Goal: Task Accomplishment & Management: Use online tool/utility

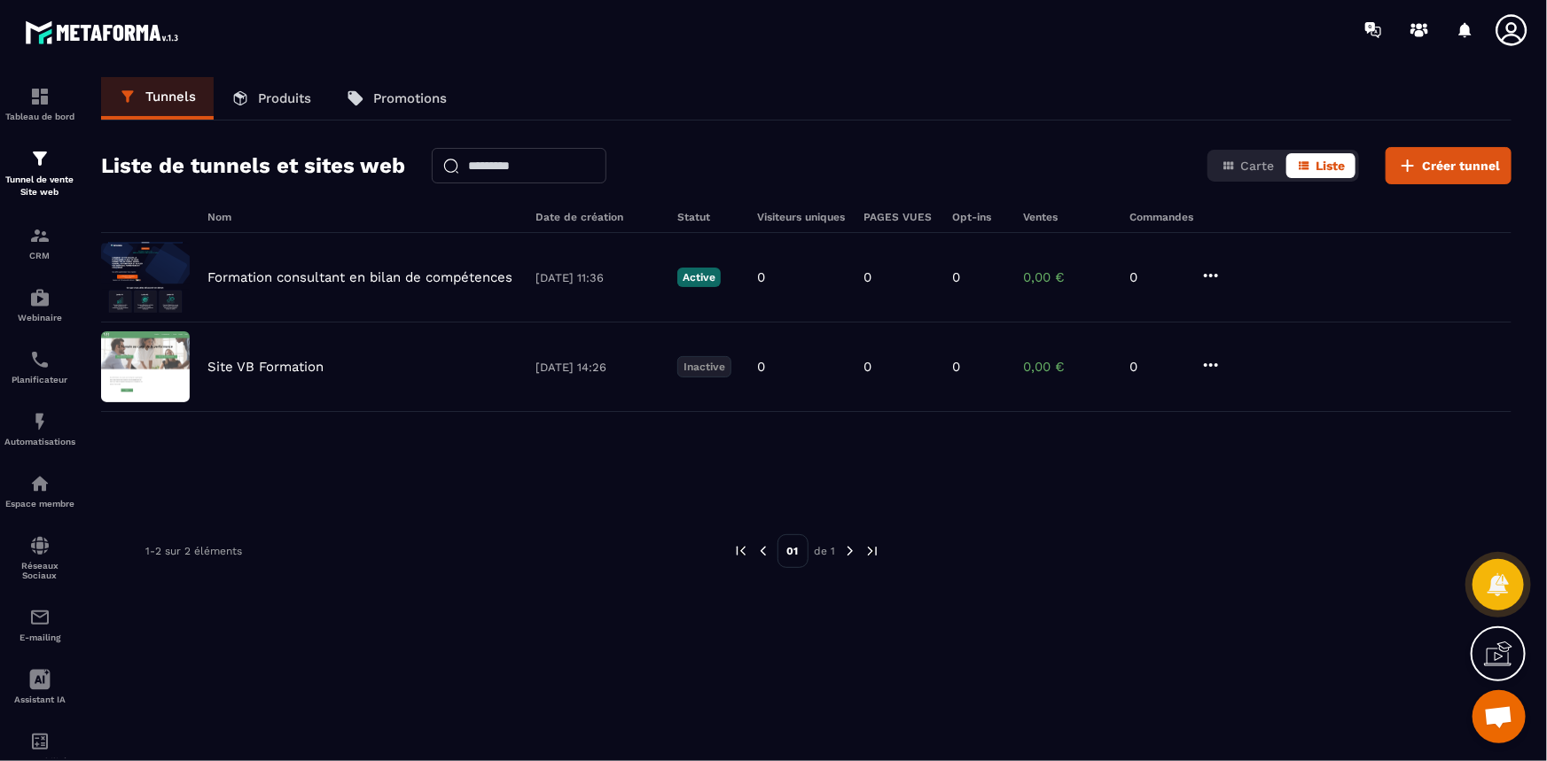
scroll to position [1466, 0]
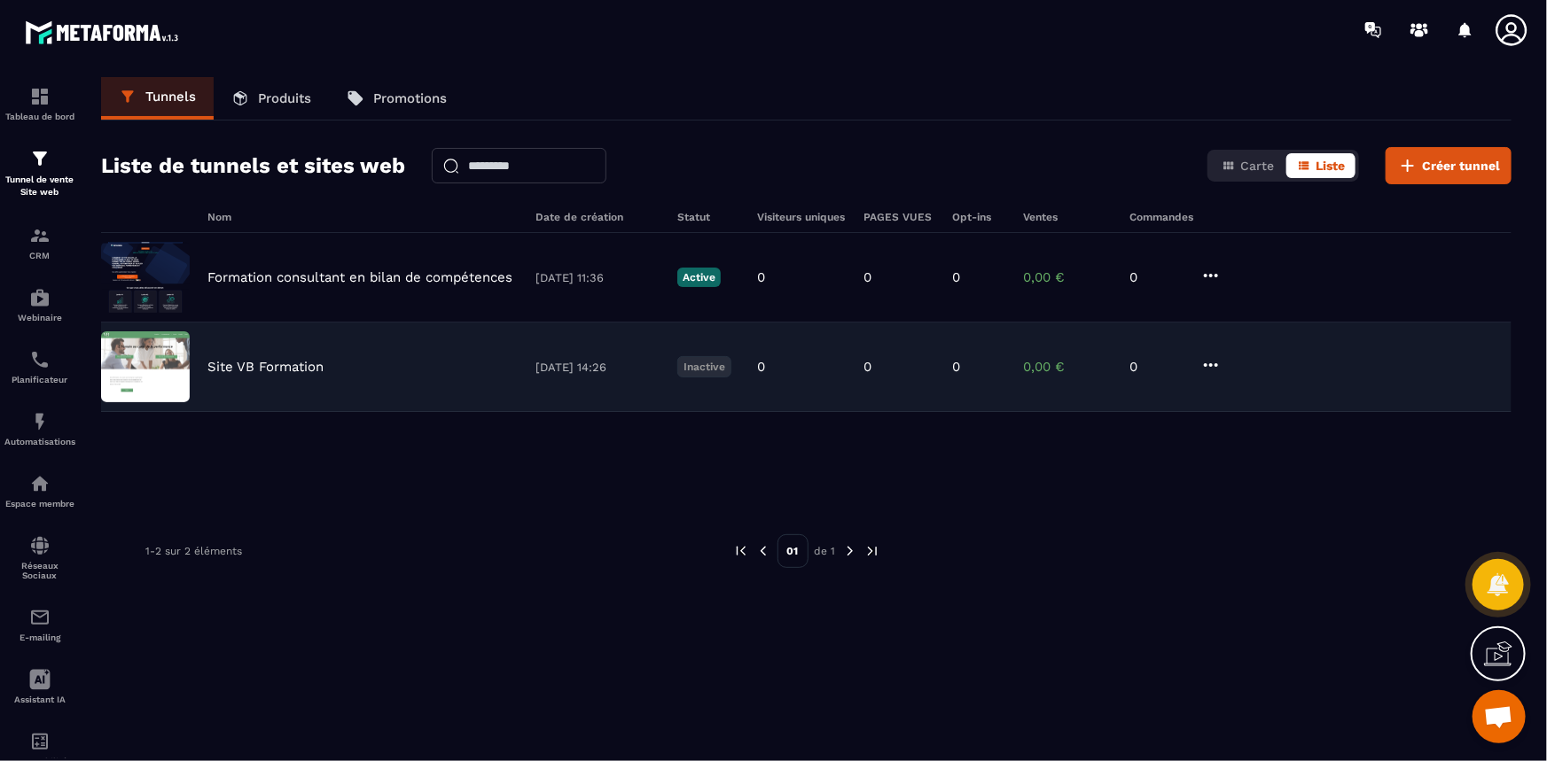
click at [435, 370] on div "Site VB Formation" at bounding box center [362, 367] width 310 height 16
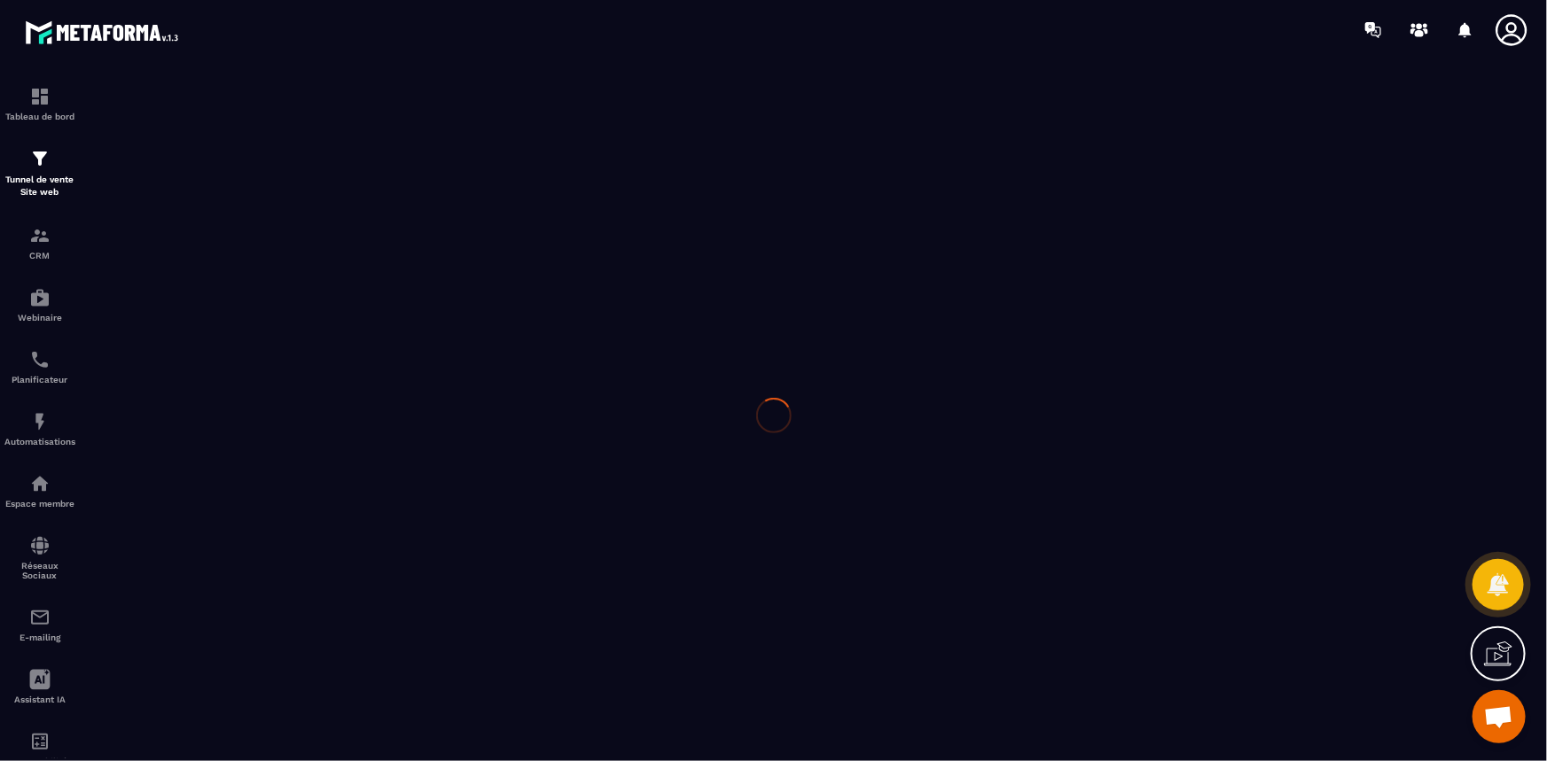
click at [434, 370] on div at bounding box center [773, 415] width 1547 height 713
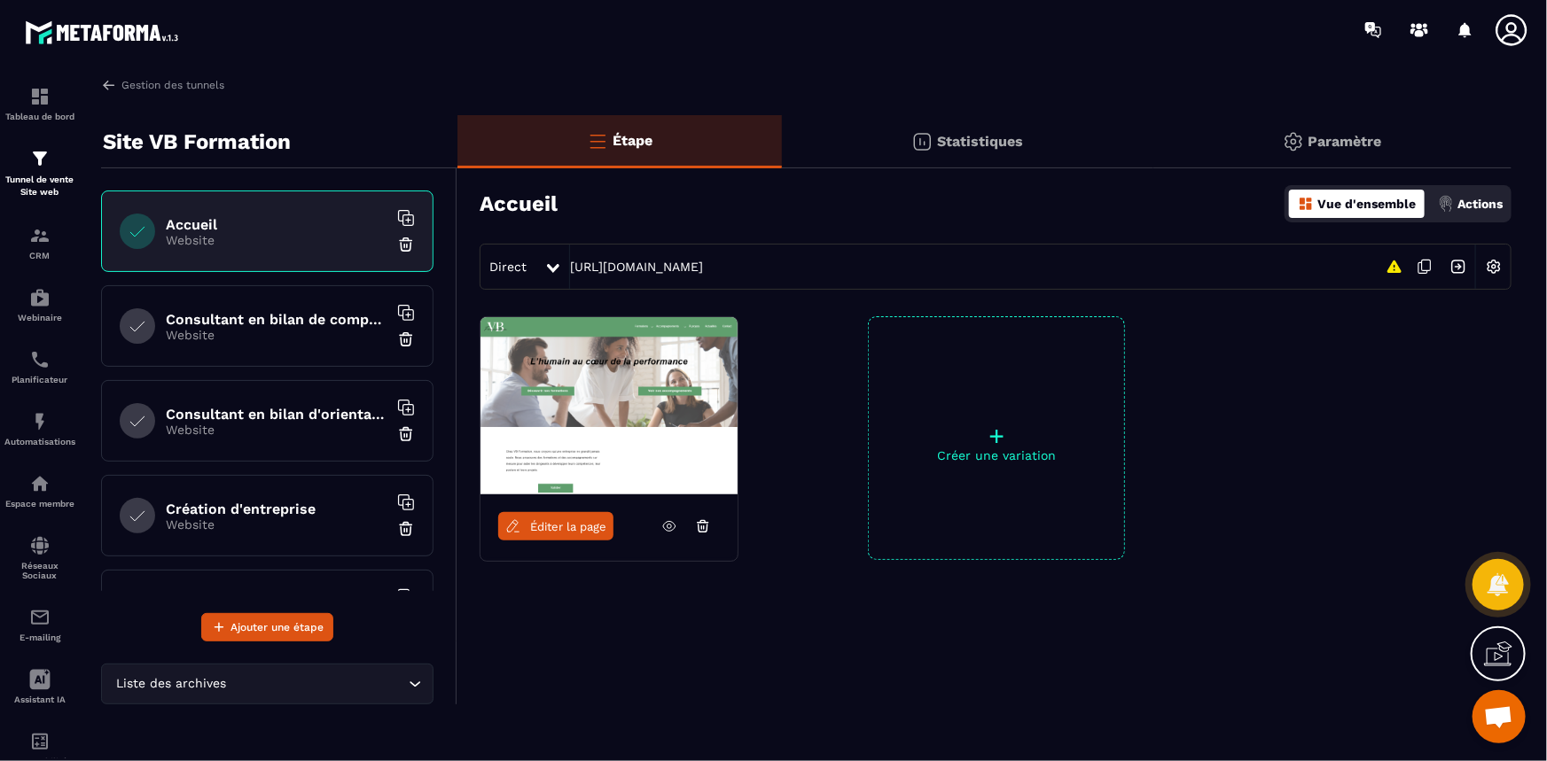
click at [219, 335] on p "Website" at bounding box center [277, 335] width 222 height 14
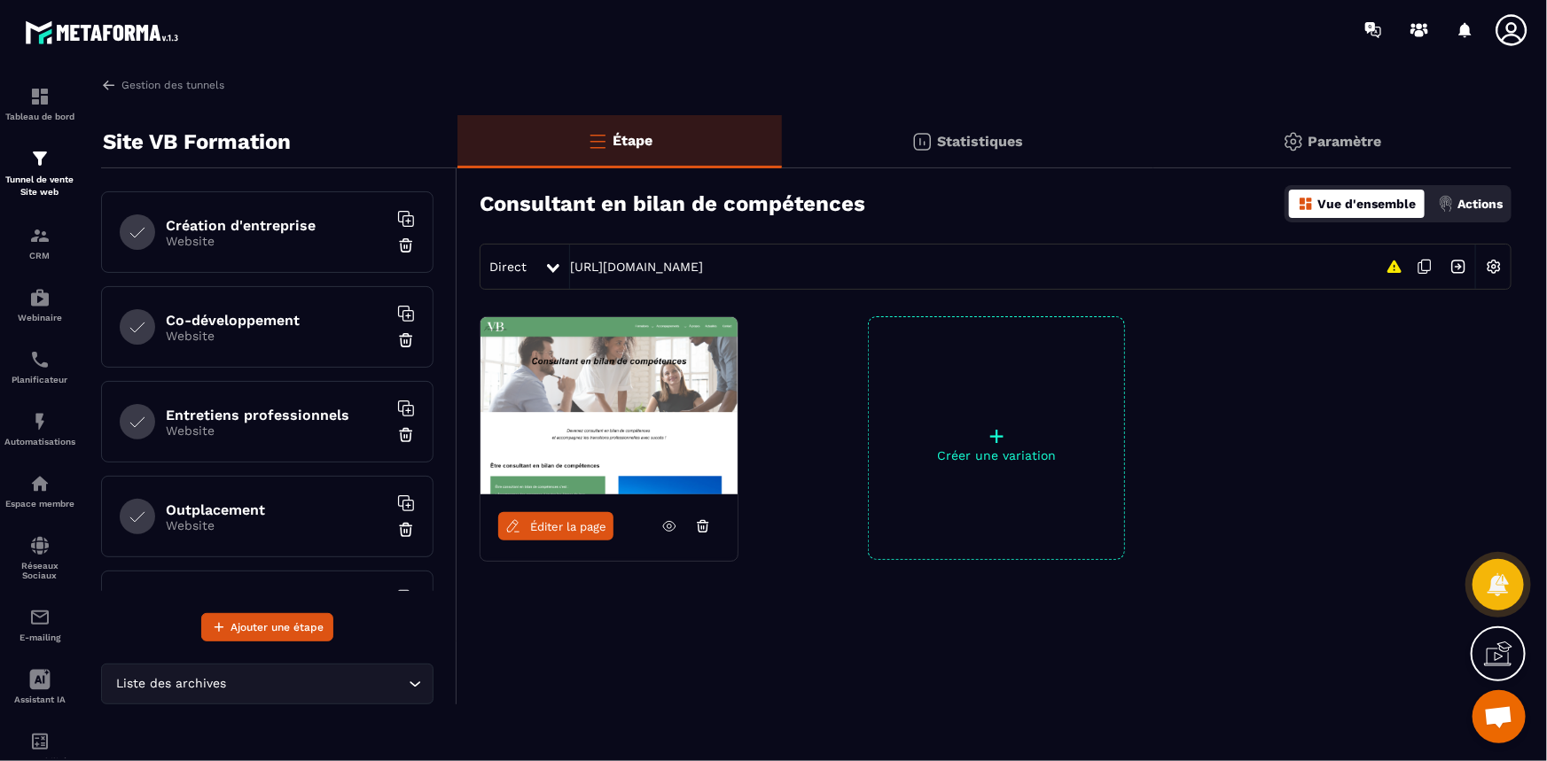
scroll to position [322, 0]
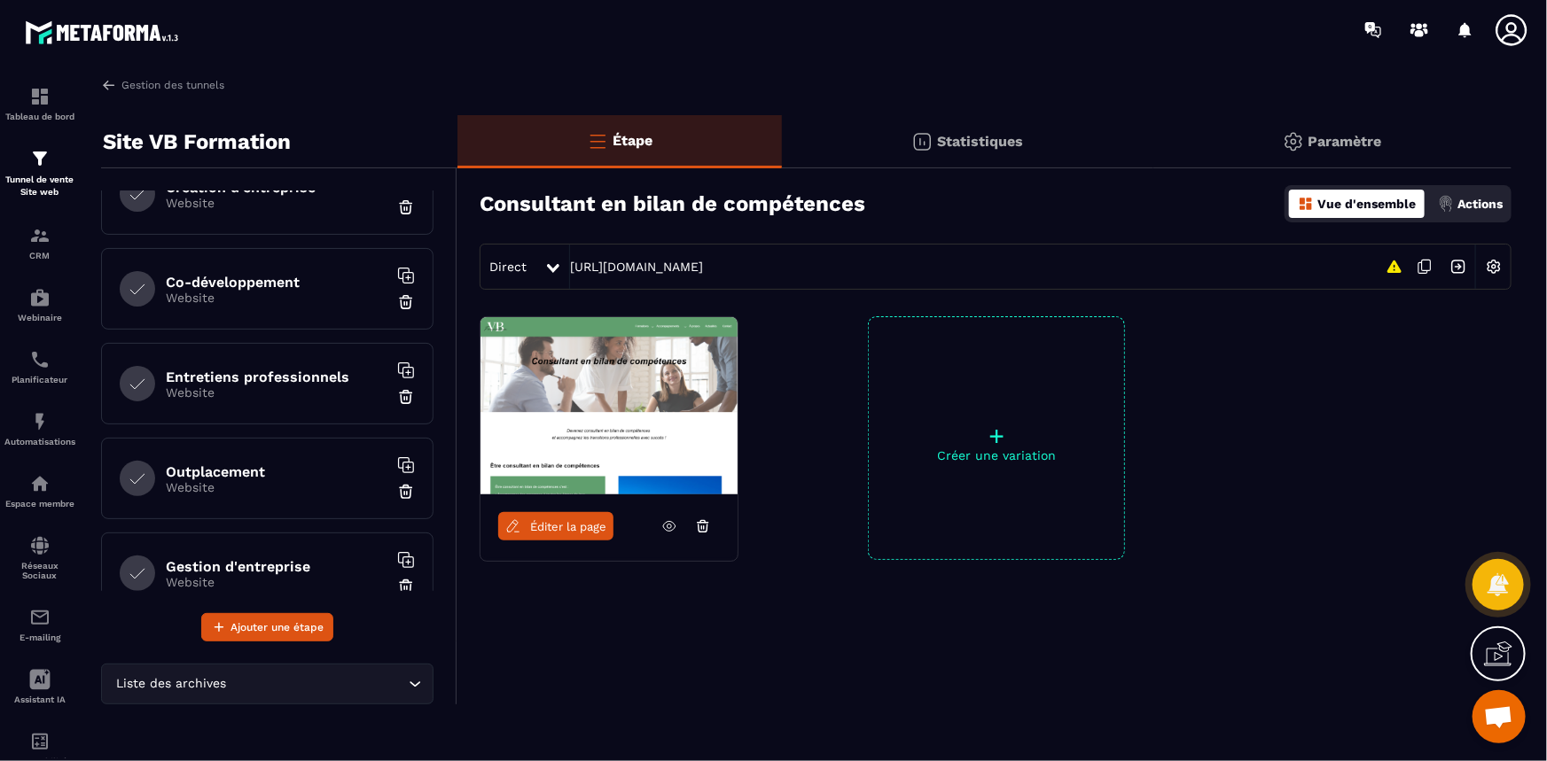
click at [237, 464] on h6 "Outplacement" at bounding box center [277, 472] width 222 height 17
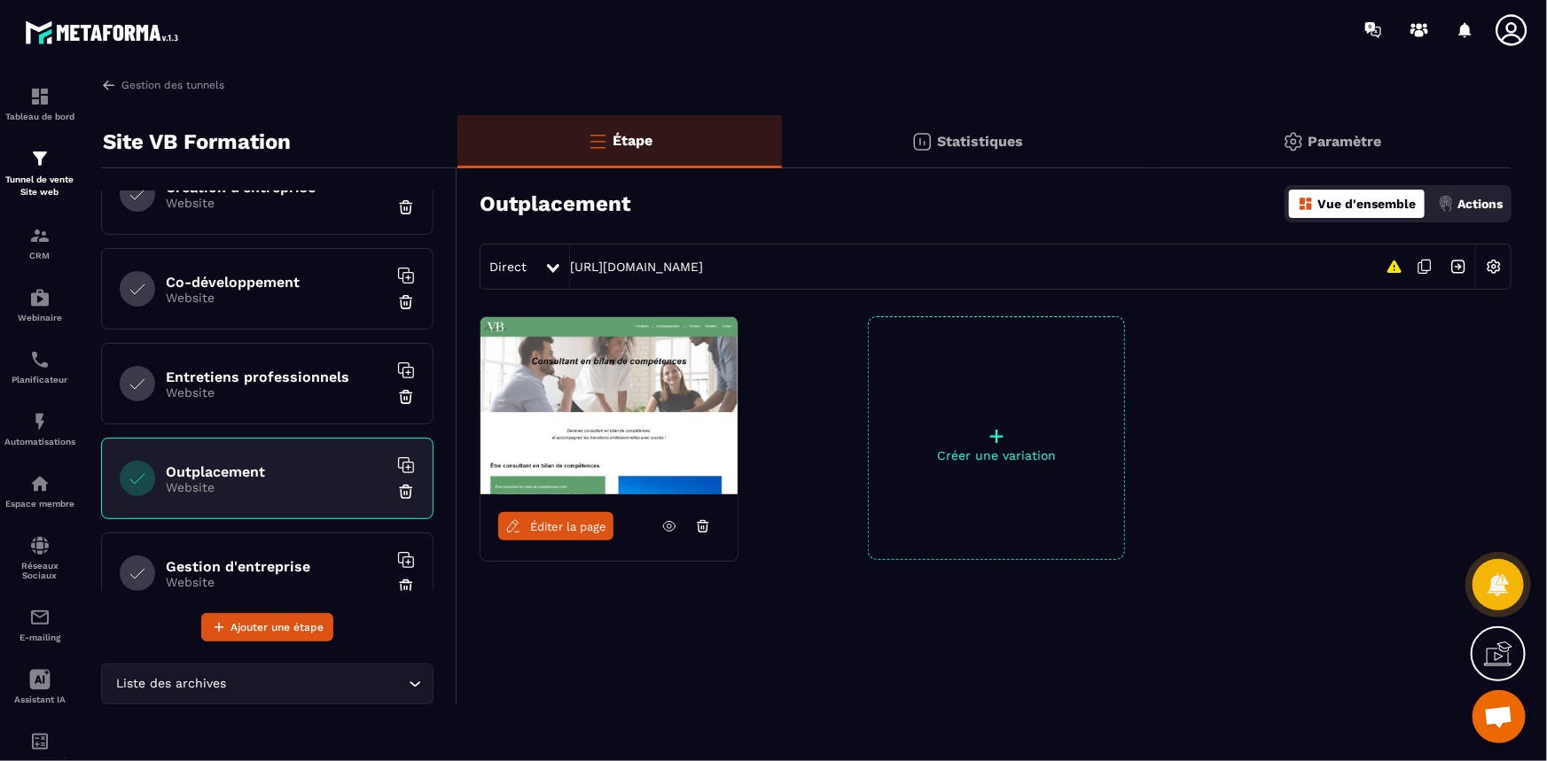
click at [584, 517] on link "Éditer la page" at bounding box center [555, 526] width 115 height 28
